Goal: Transaction & Acquisition: Purchase product/service

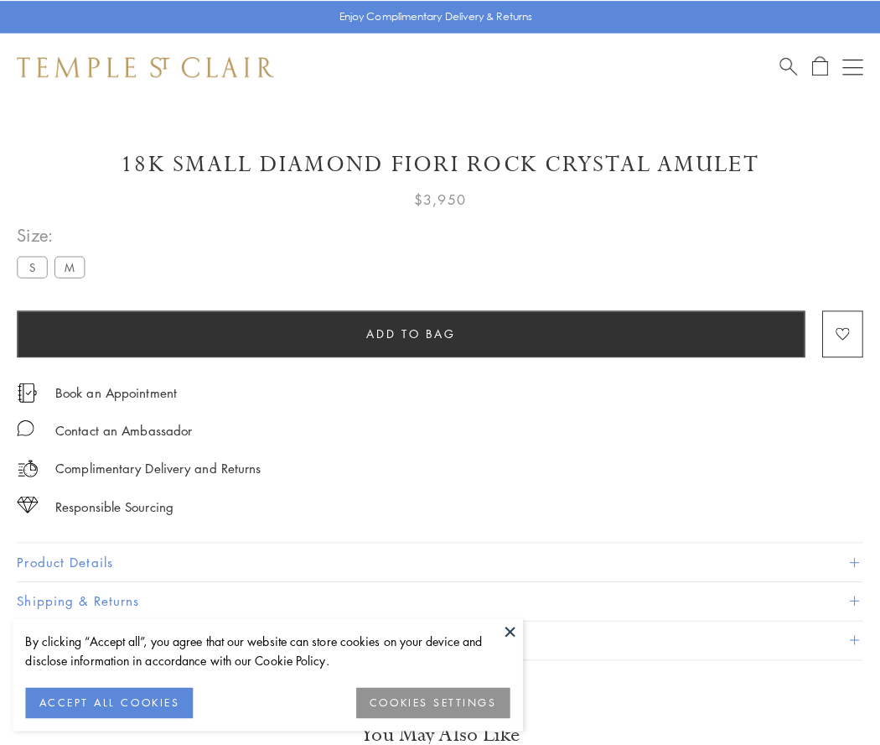
scroll to position [99, 0]
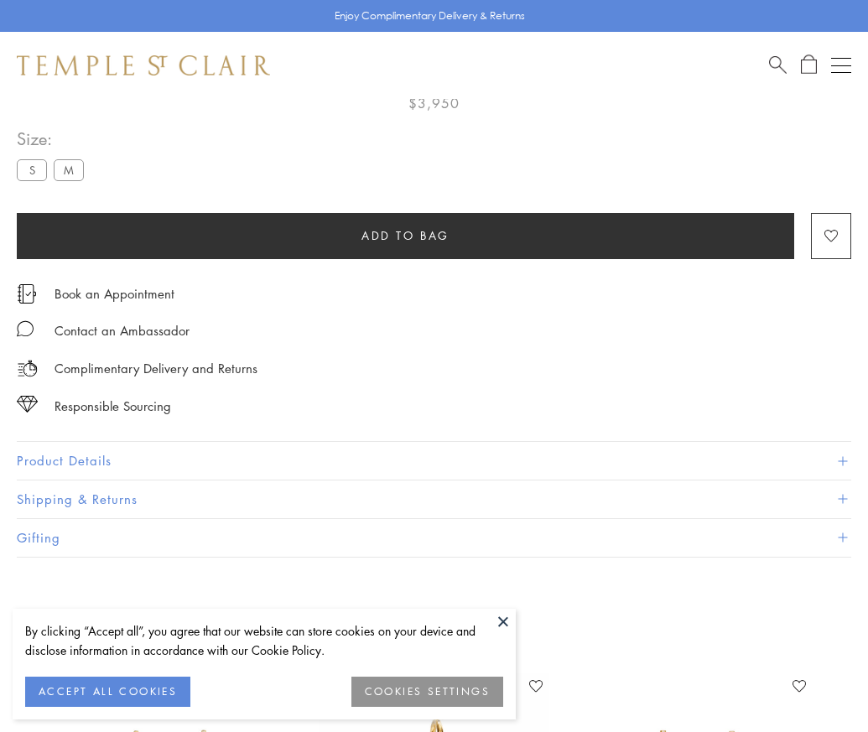
click at [405, 235] on span "Add to bag" at bounding box center [405, 235] width 88 height 18
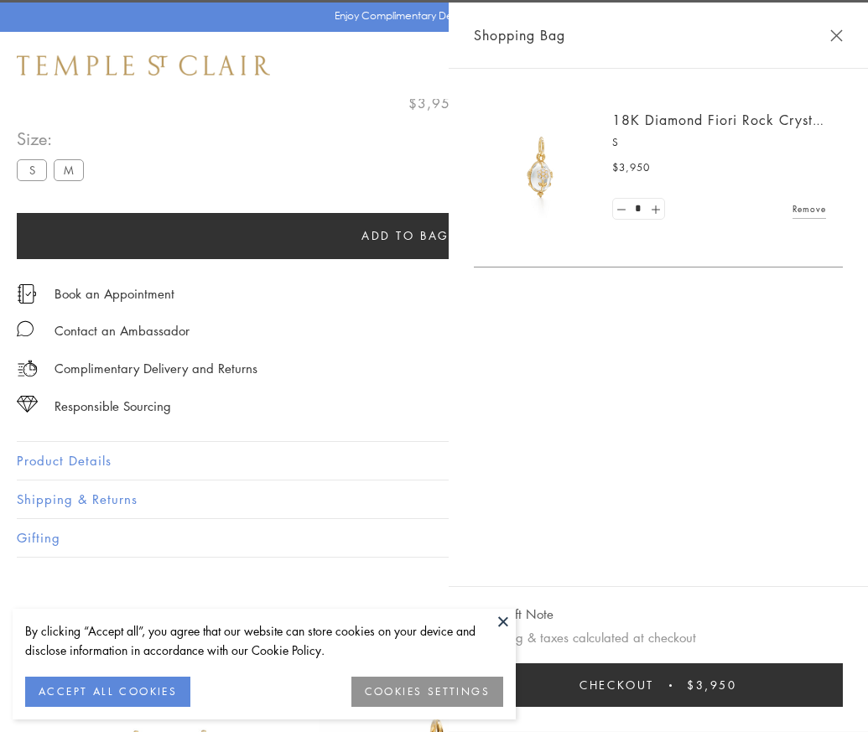
click at [843, 698] on button "Checkout $3,950" at bounding box center [658, 685] width 369 height 44
